Goal: Task Accomplishment & Management: Use online tool/utility

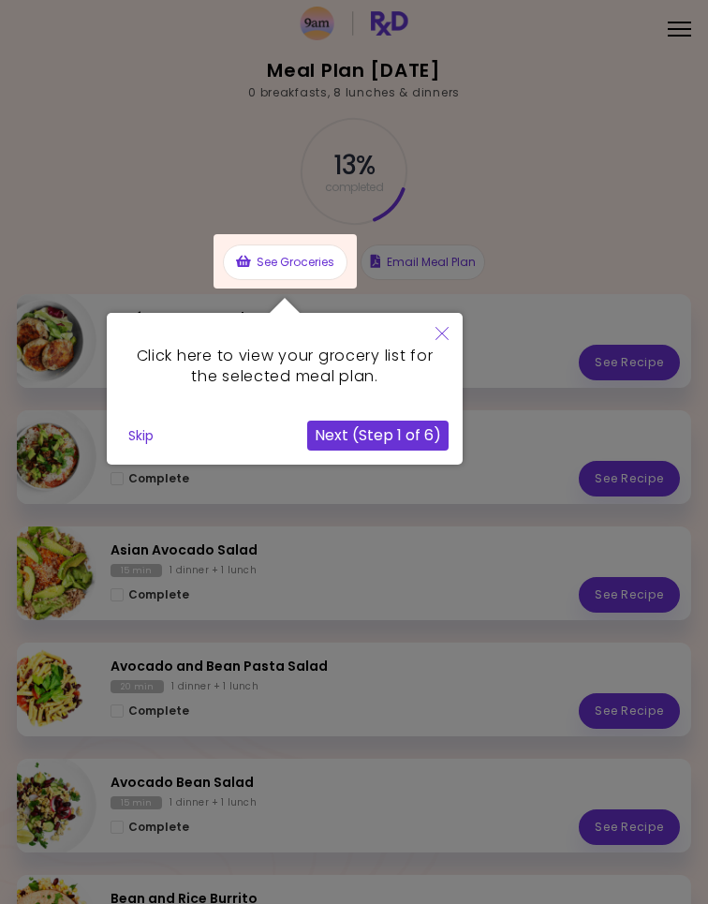
click at [425, 443] on button "Next (Step 1 of 6)" at bounding box center [377, 435] width 141 height 30
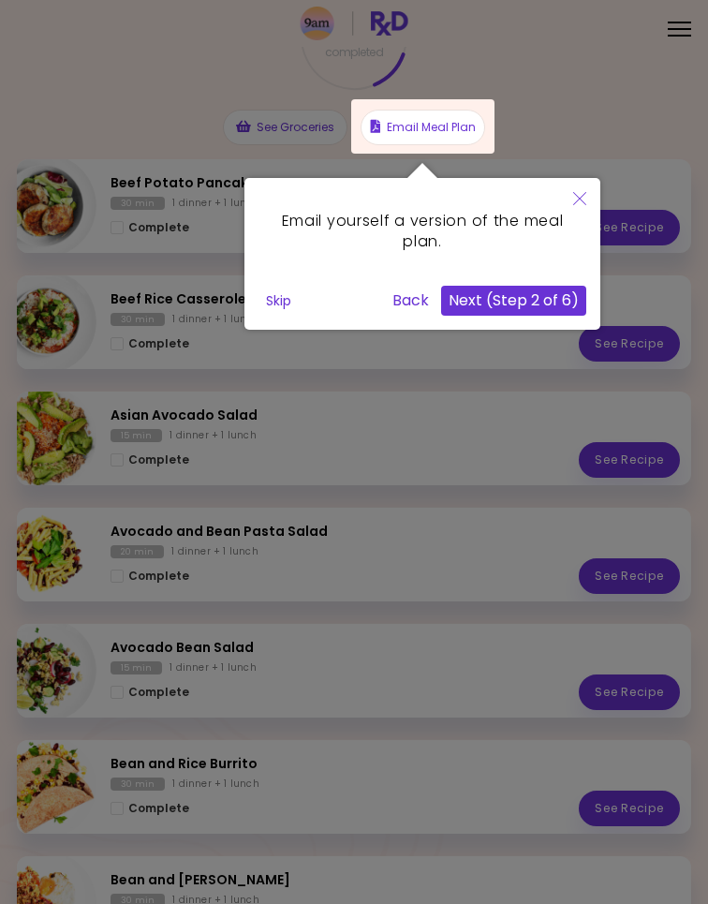
scroll to position [136, 0]
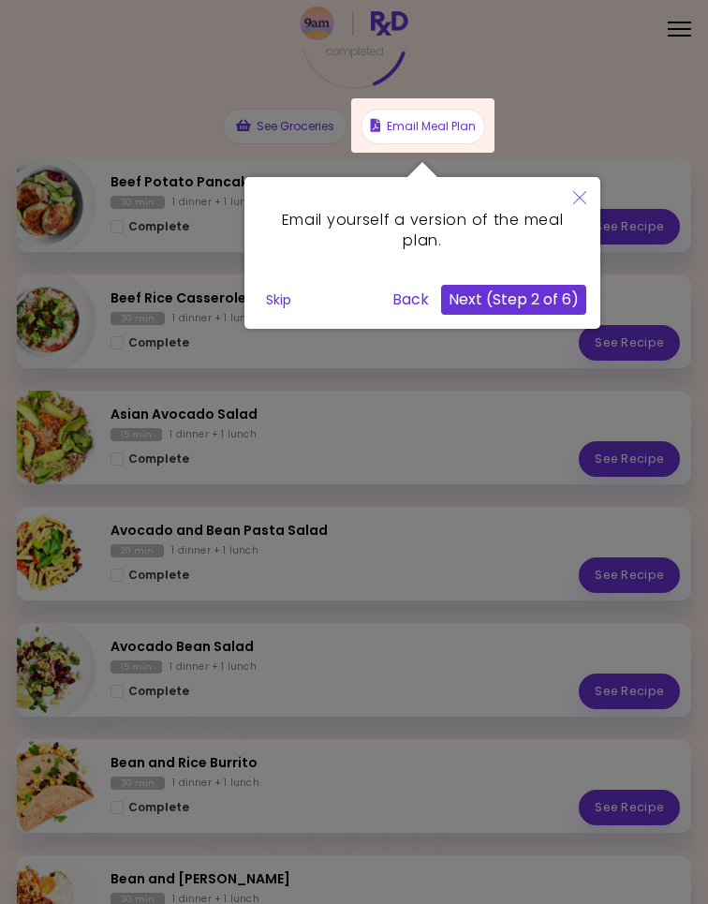
click at [590, 205] on button "Close" at bounding box center [579, 199] width 41 height 44
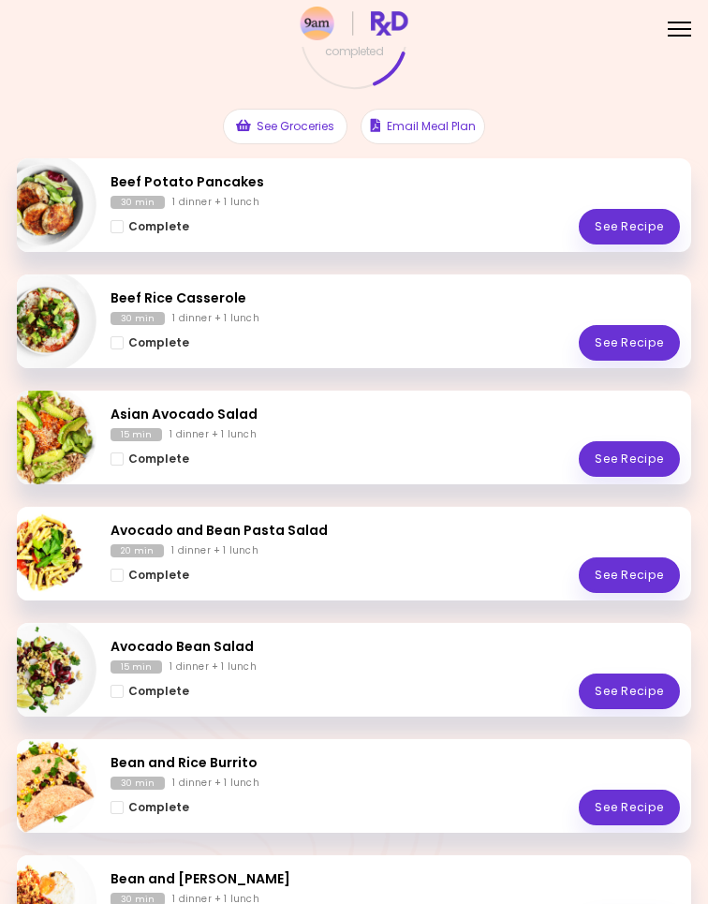
click at [124, 221] on button "Complete" at bounding box center [149, 226] width 79 height 21
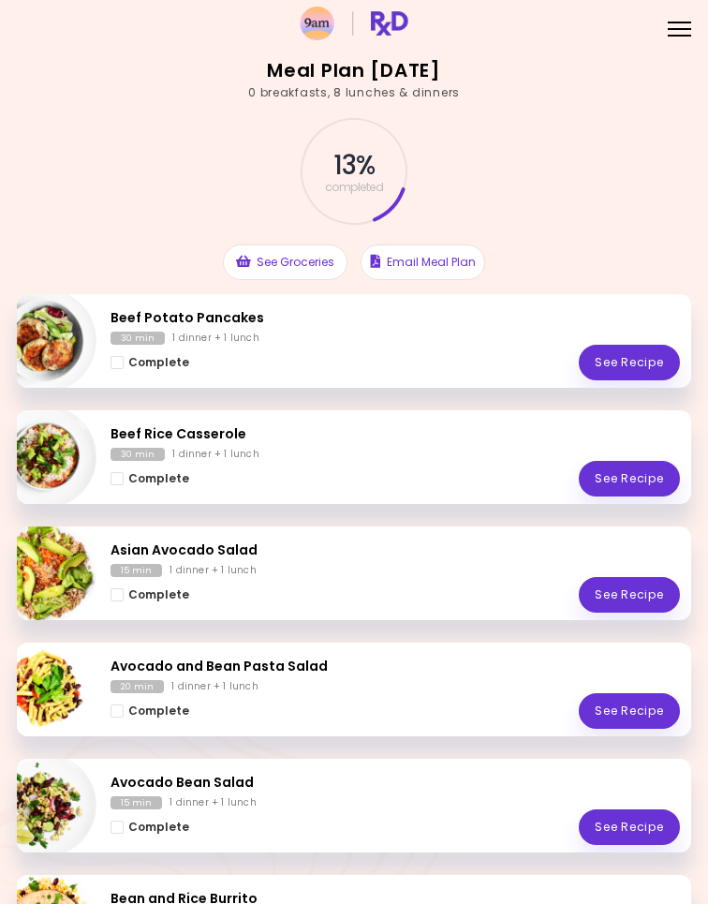
click at [449, 351] on div "Complete See Recipe" at bounding box center [394, 363] width 569 height 36
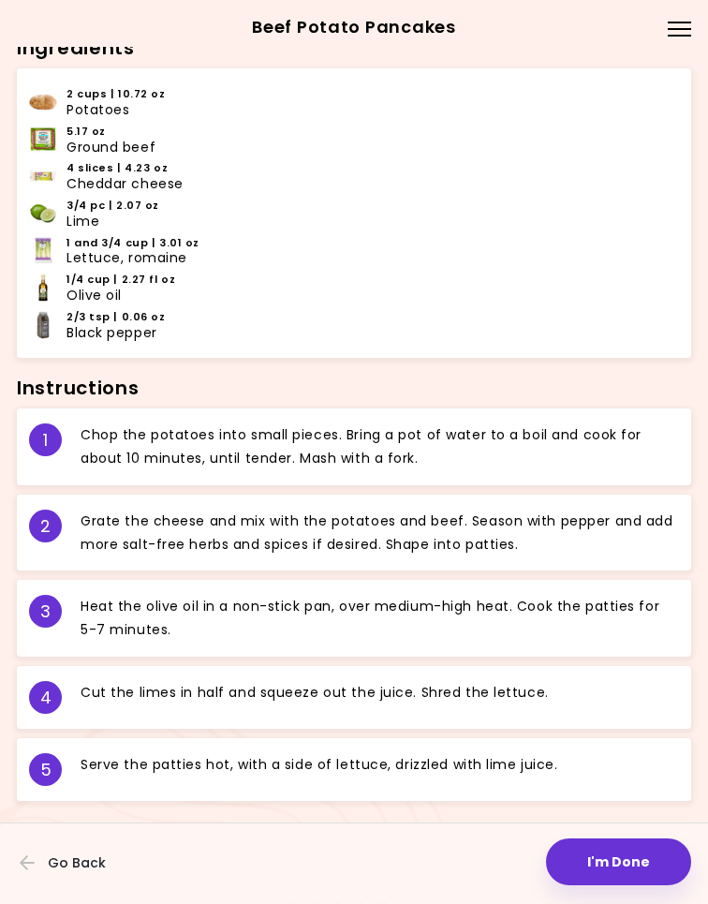
scroll to position [678, 0]
